Goal: Task Accomplishment & Management: Use online tool/utility

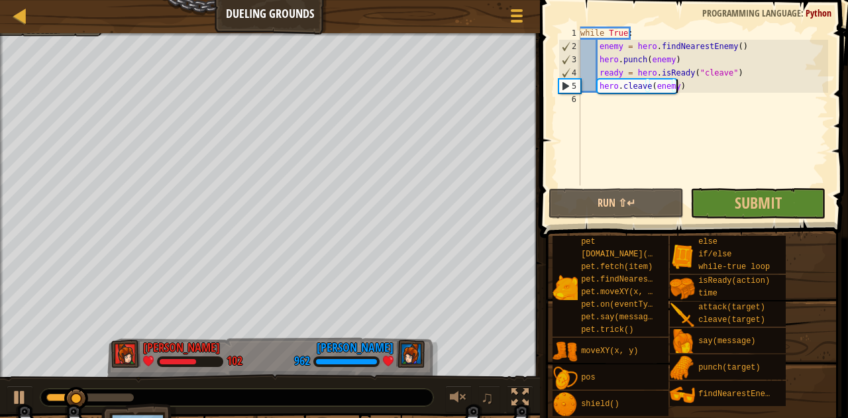
click at [681, 89] on div "while True : enemy = hero . findNearestEnemy ( ) hero . punch ( enemy ) ready =…" at bounding box center [702, 118] width 250 height 185
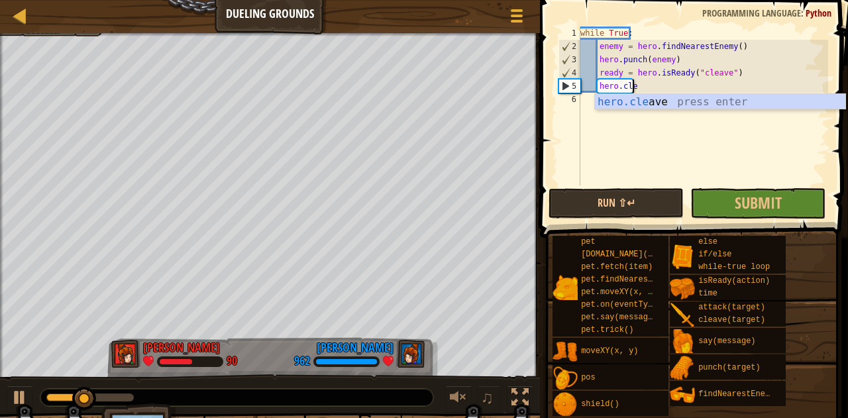
type textarea "h"
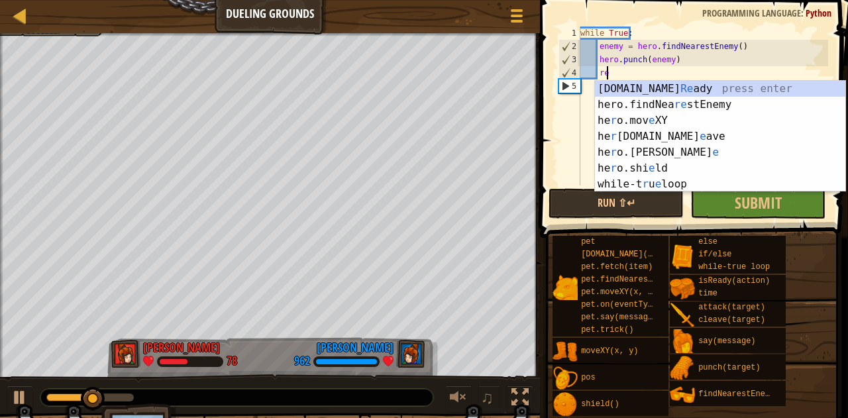
type textarea "r"
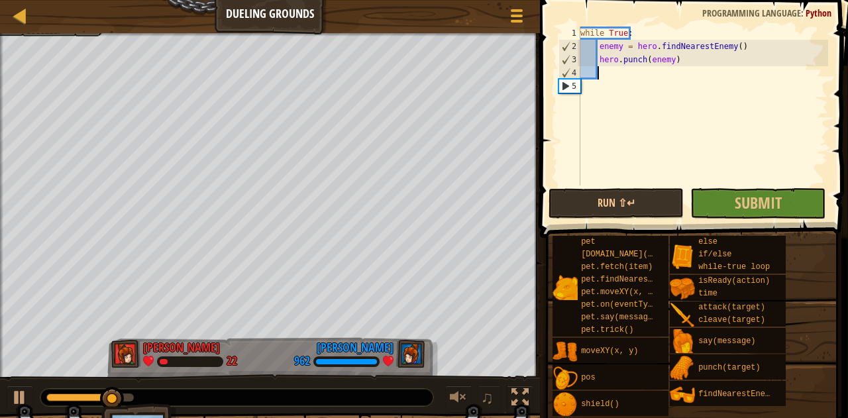
scroll to position [6, 1]
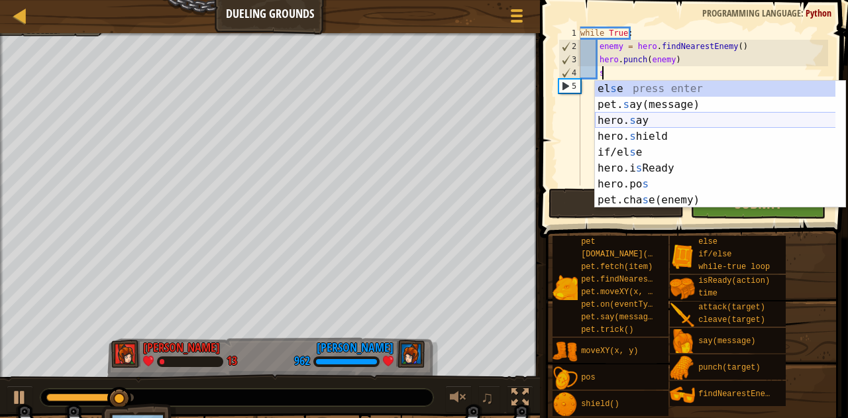
click at [634, 124] on div "el s e press enter pet. s ay(message) press enter hero. s ay press enter hero. …" at bounding box center [715, 160] width 241 height 159
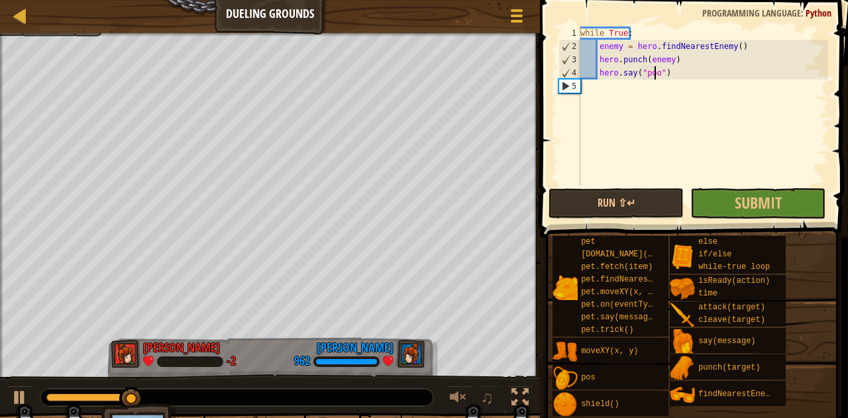
scroll to position [6, 7]
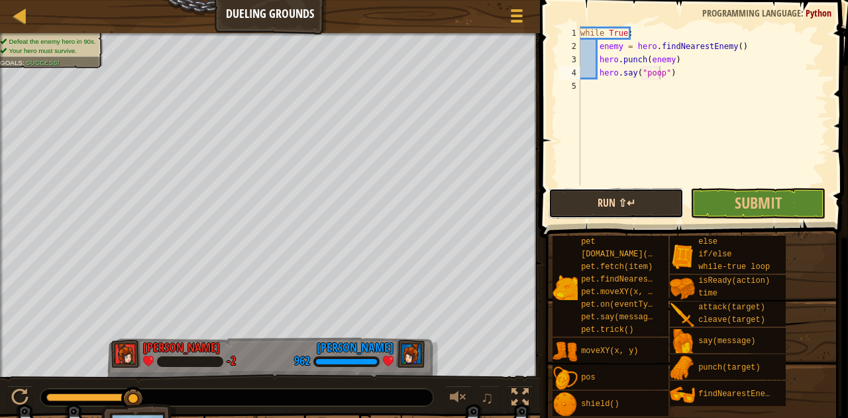
click at [608, 200] on button "Run ⇧↵" at bounding box center [615, 203] width 135 height 30
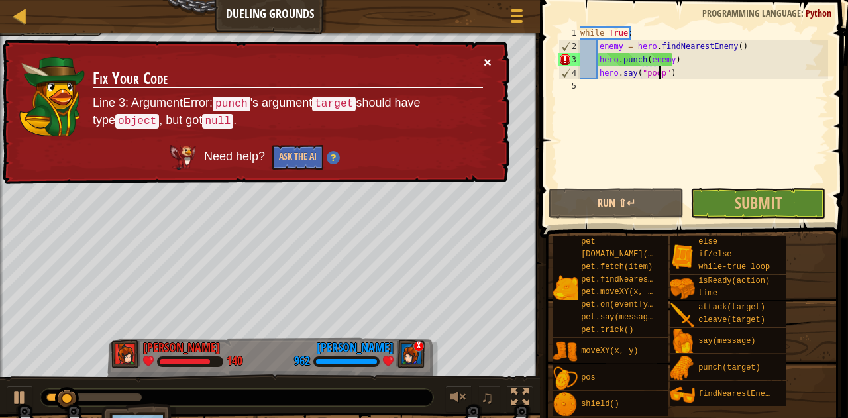
click at [486, 55] on button "×" at bounding box center [487, 62] width 8 height 14
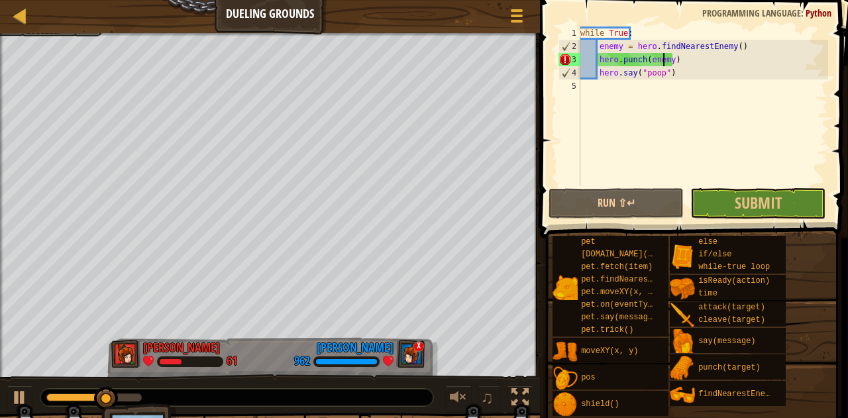
click at [665, 60] on div "while True : enemy = hero . findNearestEnemy ( ) hero . punch ( enemy ) hero . …" at bounding box center [702, 118] width 250 height 185
click at [666, 57] on div "while True : enemy = hero . findNearestEnemy ( ) hero . punch ( enemy ) hero . …" at bounding box center [702, 118] width 250 height 185
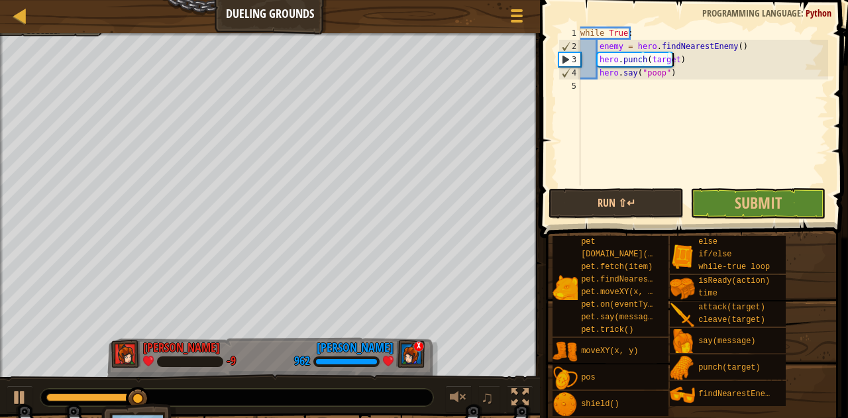
scroll to position [6, 7]
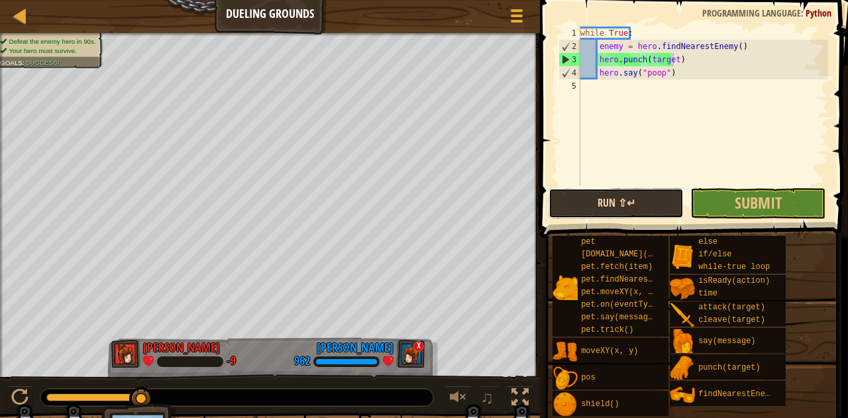
click at [605, 190] on button "Run ⇧↵" at bounding box center [615, 203] width 135 height 30
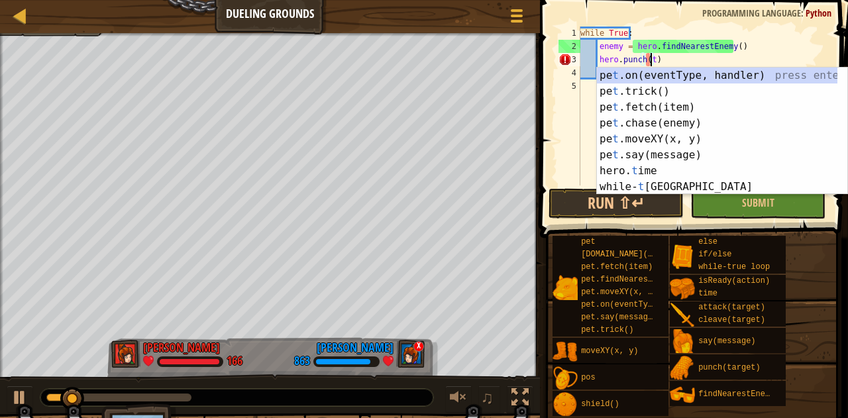
scroll to position [6, 5]
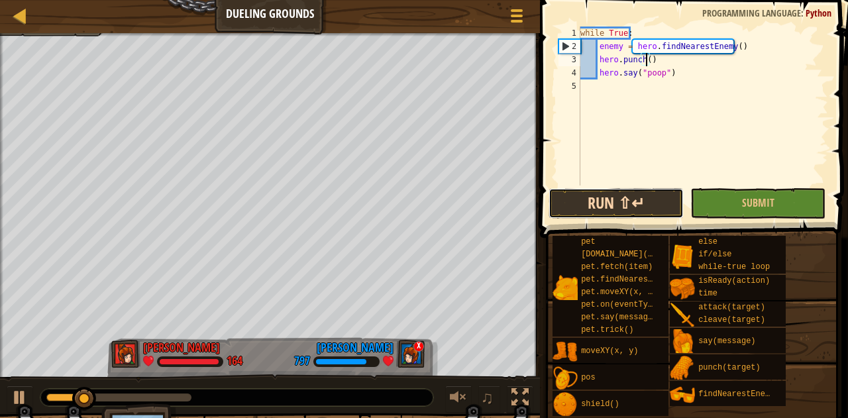
click at [637, 202] on button "Run ⇧↵" at bounding box center [615, 203] width 135 height 30
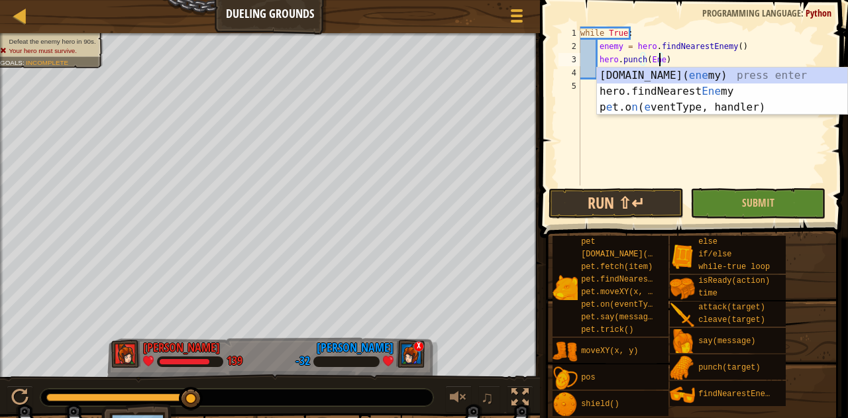
scroll to position [6, 7]
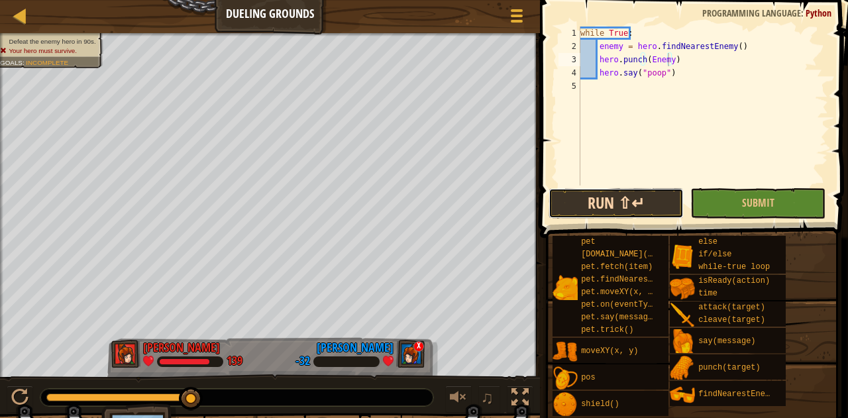
click at [617, 209] on button "Run ⇧↵" at bounding box center [615, 203] width 135 height 30
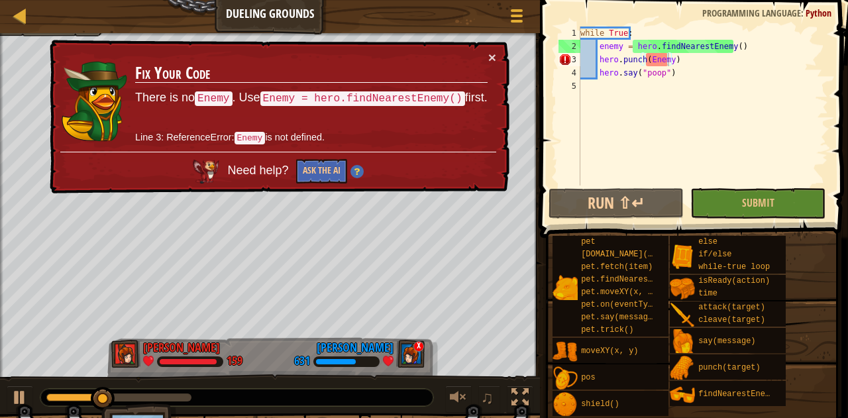
click at [493, 48] on div "× Fix Your Code There is no Enemy . Use Enemy = hero.findNearestEnemy() first. …" at bounding box center [278, 117] width 462 height 154
click at [493, 55] on button "×" at bounding box center [492, 57] width 8 height 14
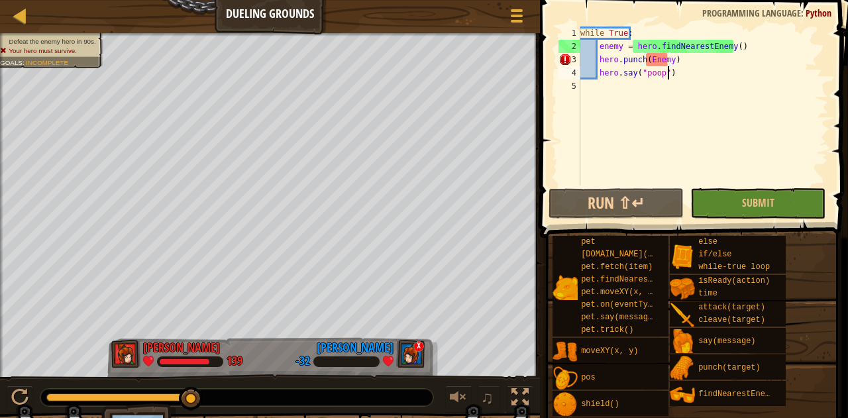
click at [669, 75] on div "while True : enemy = hero . findNearestEnemy ( ) hero . punch ( Enemy ) hero . …" at bounding box center [702, 118] width 250 height 185
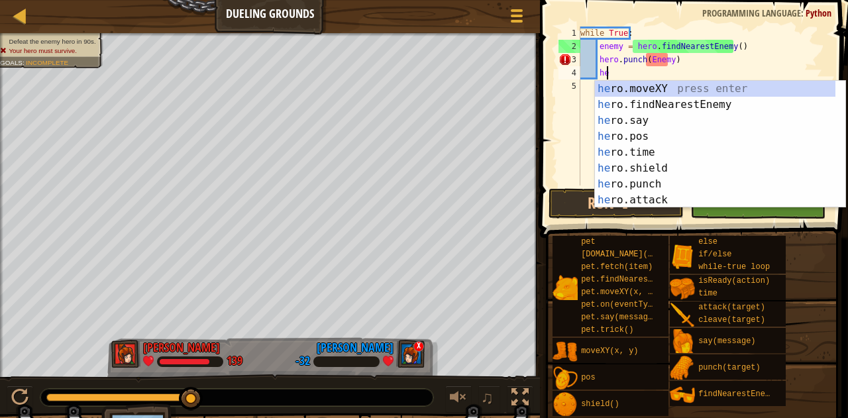
type textarea "h"
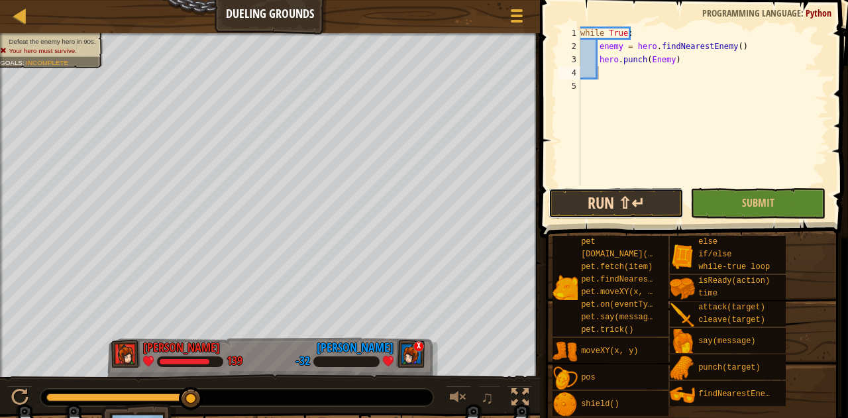
click at [646, 190] on button "Run ⇧↵" at bounding box center [615, 203] width 135 height 30
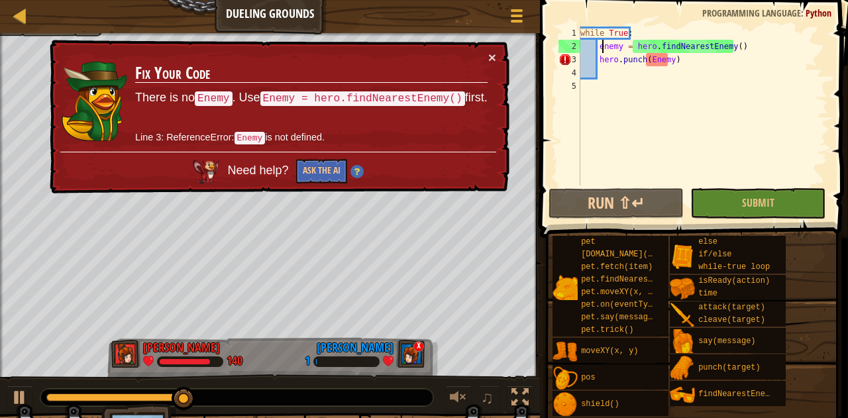
click at [601, 44] on div "while True : enemy = hero . findNearestEnemy ( ) hero . punch ( Enemy )" at bounding box center [702, 118] width 250 height 185
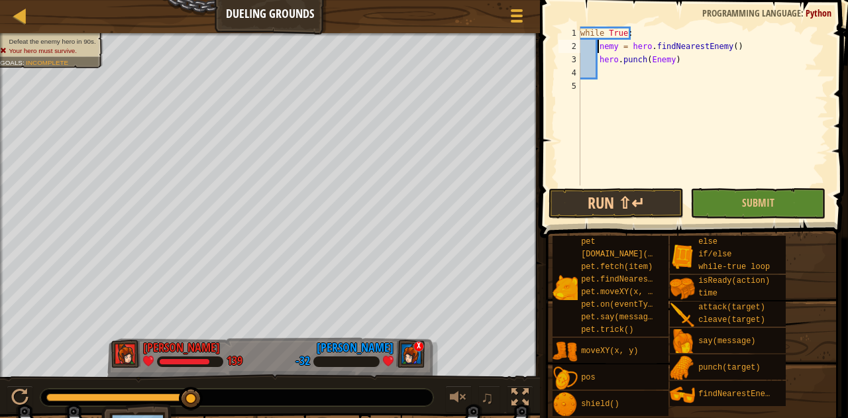
scroll to position [6, 1]
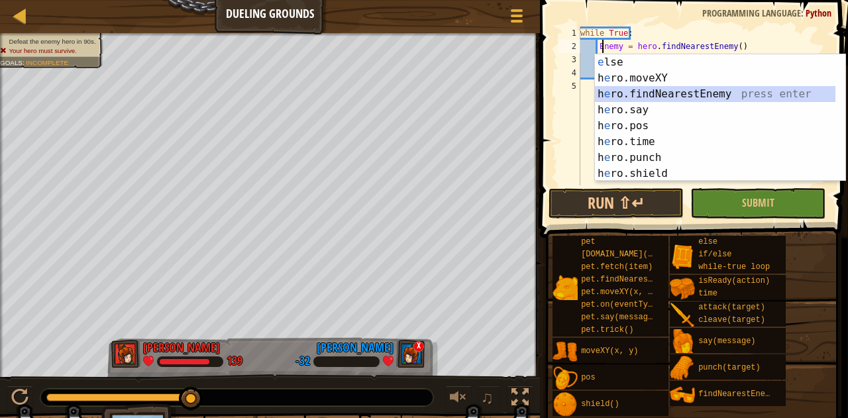
click at [713, 97] on div "e lse press enter h e ro.moveXY press enter h e ro.findNearestEnemy press enter…" at bounding box center [715, 133] width 241 height 159
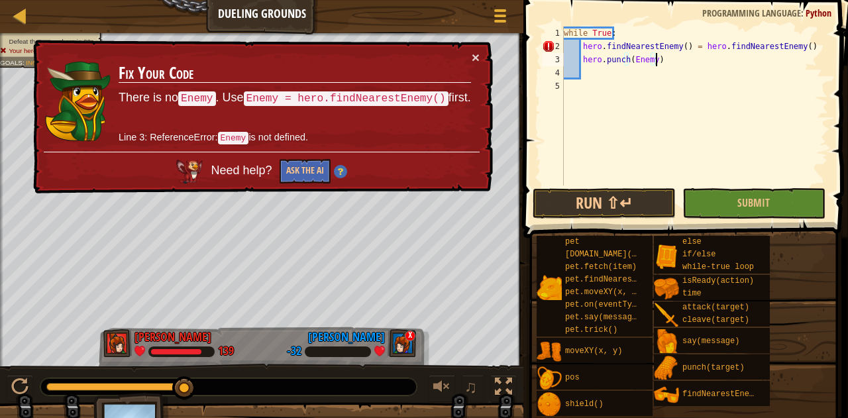
click at [799, 55] on div "while True : hero . findNearestEnemy ( ) = hero . findNearestEnemy ( ) hero . p…" at bounding box center [694, 118] width 267 height 185
click at [800, 44] on div "while True : hero . findNearestEnemy ( ) = hero . findNearestEnemy ( ) hero . p…" at bounding box center [694, 118] width 267 height 185
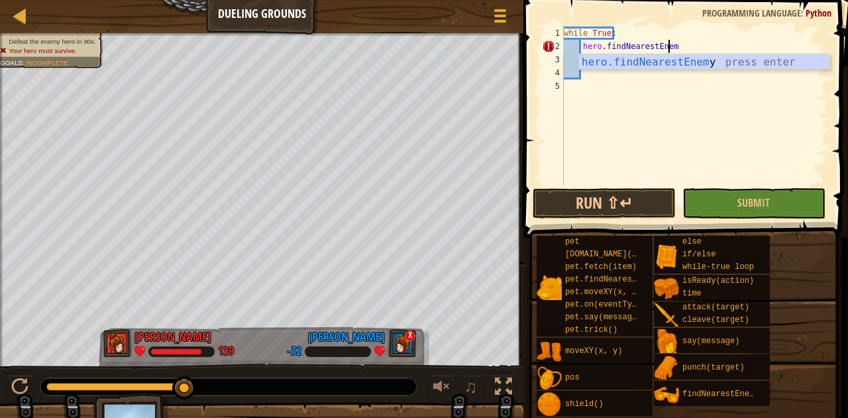
type textarea "hero.findNearestEn"
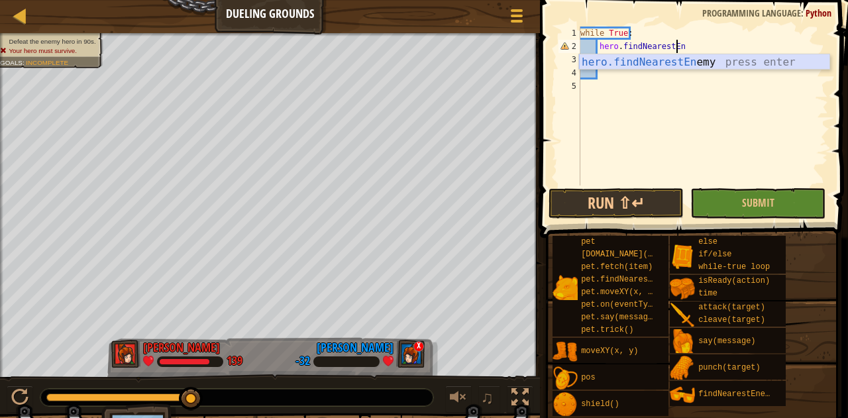
click at [722, 63] on div "hero.findNearestEn emy press enter" at bounding box center [704, 78] width 251 height 48
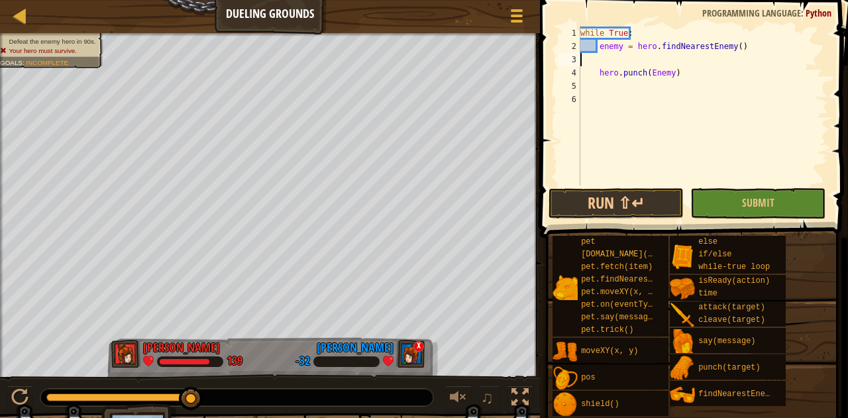
scroll to position [6, 0]
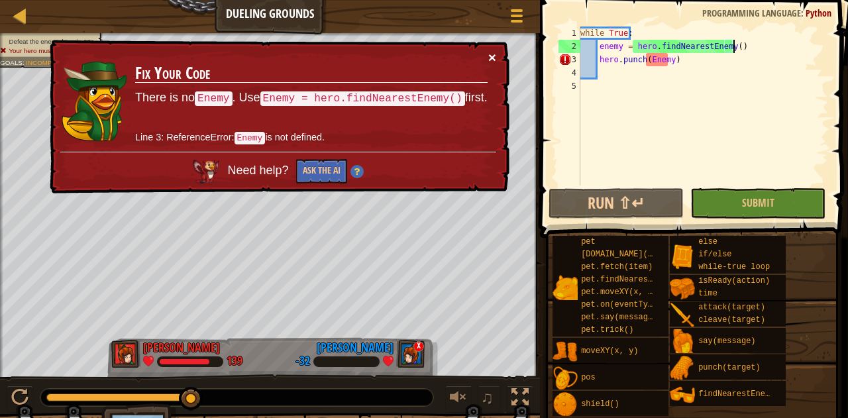
type textarea "enemy = hero.findNearestEnemy()"
click at [494, 51] on button "×" at bounding box center [492, 57] width 8 height 14
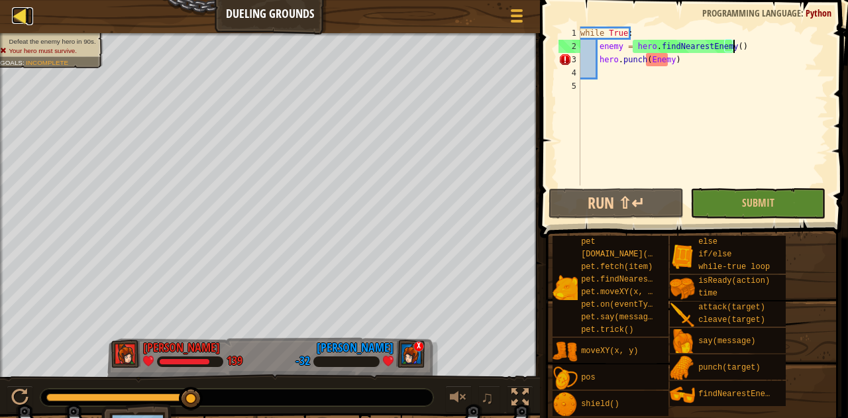
click at [21, 15] on div at bounding box center [20, 15] width 17 height 17
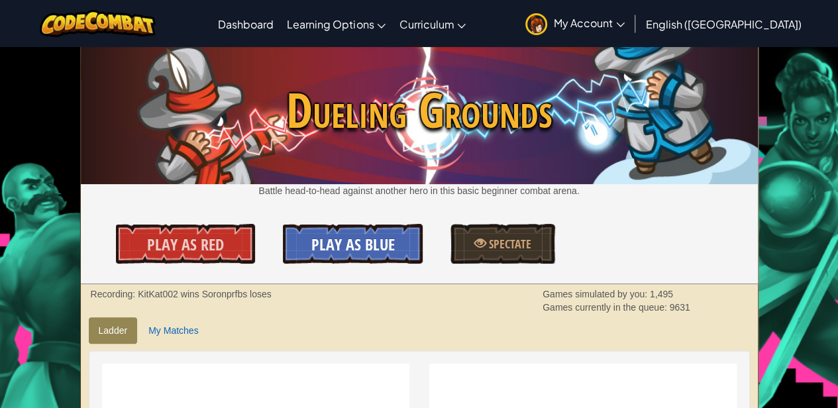
click at [395, 252] on link "Play As Blue" at bounding box center [352, 244] width 139 height 40
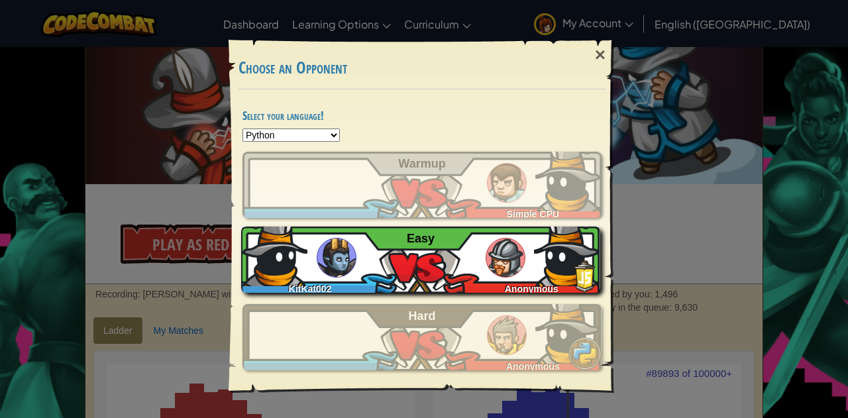
click at [438, 256] on div "KitKat002 Anonymous Easy" at bounding box center [420, 259] width 359 height 66
